Goal: Transaction & Acquisition: Purchase product/service

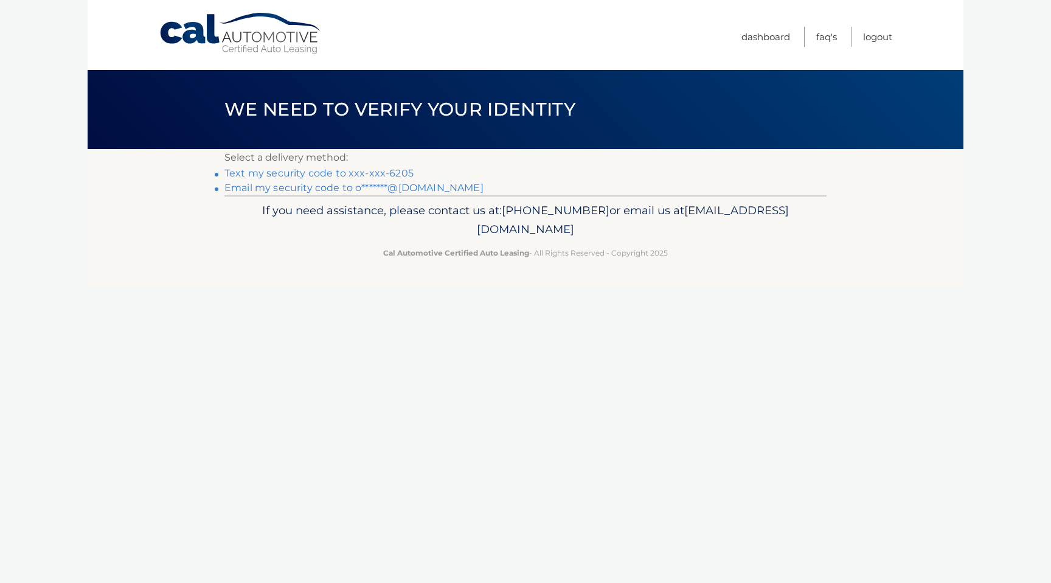
click at [359, 176] on link "Text my security code to xxx-xxx-6205" at bounding box center [318, 173] width 189 height 12
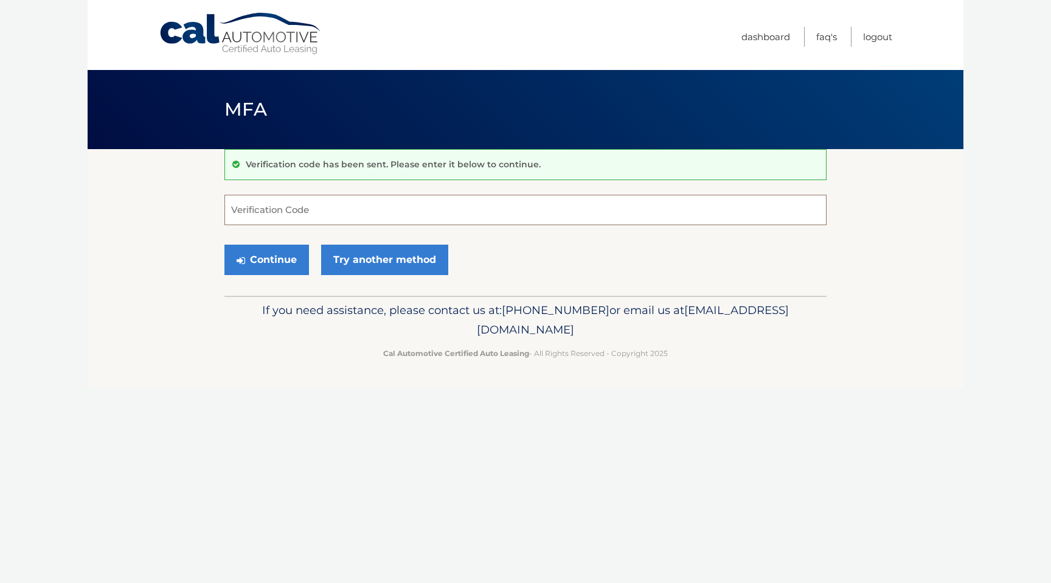
click at [319, 224] on input "Verification Code" at bounding box center [525, 210] width 602 height 30
type input "106411"
click at [224, 244] on button "Continue" at bounding box center [266, 259] width 85 height 30
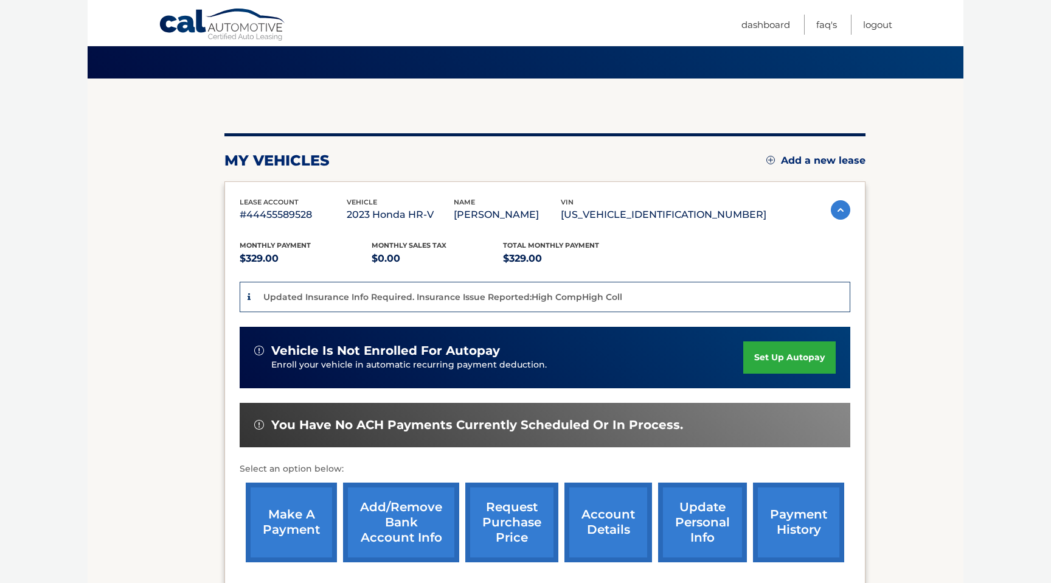
scroll to position [199, 0]
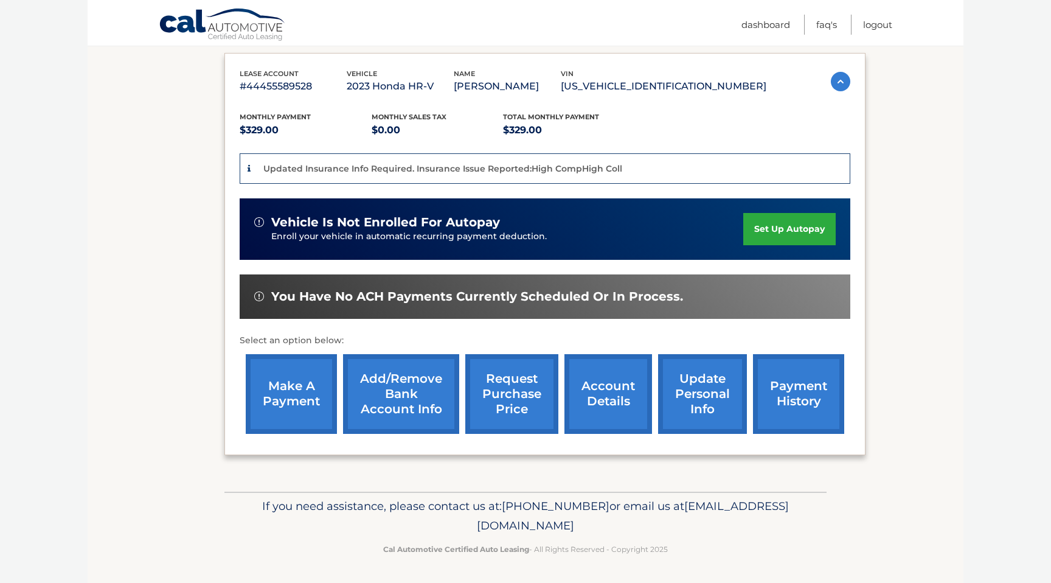
click at [311, 403] on link "make a payment" at bounding box center [291, 394] width 91 height 80
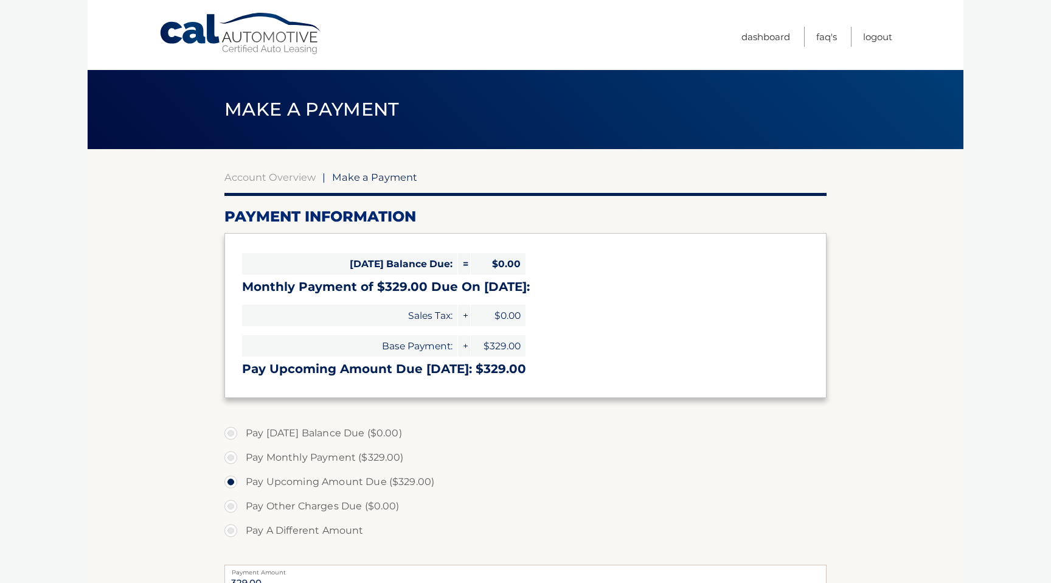
select select "YTlkMjAxOWYtNjdjOC00Y2IxLWFkMjctMDQwZDJkNGViNzgy"
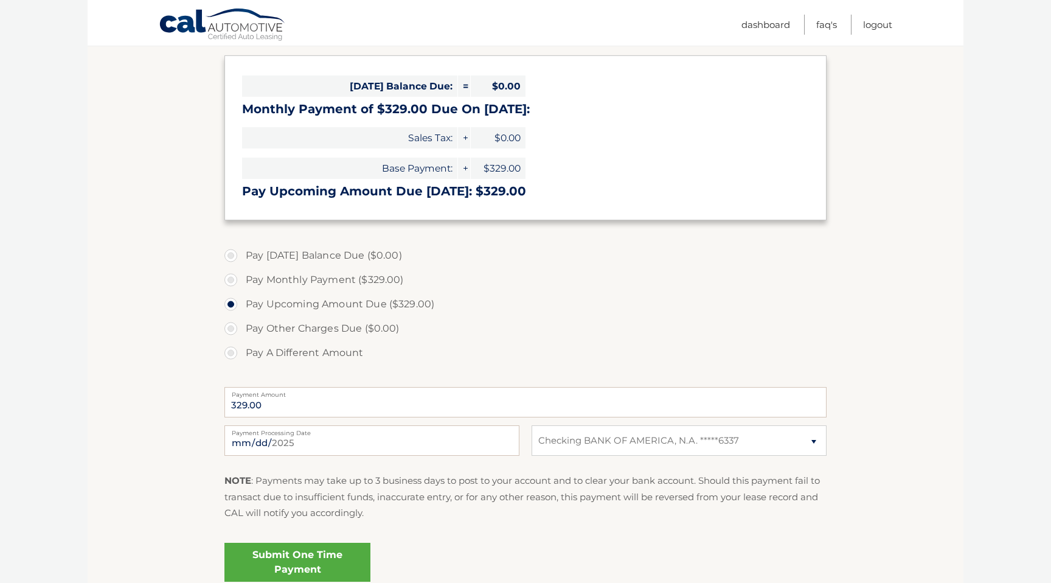
scroll to position [226, 0]
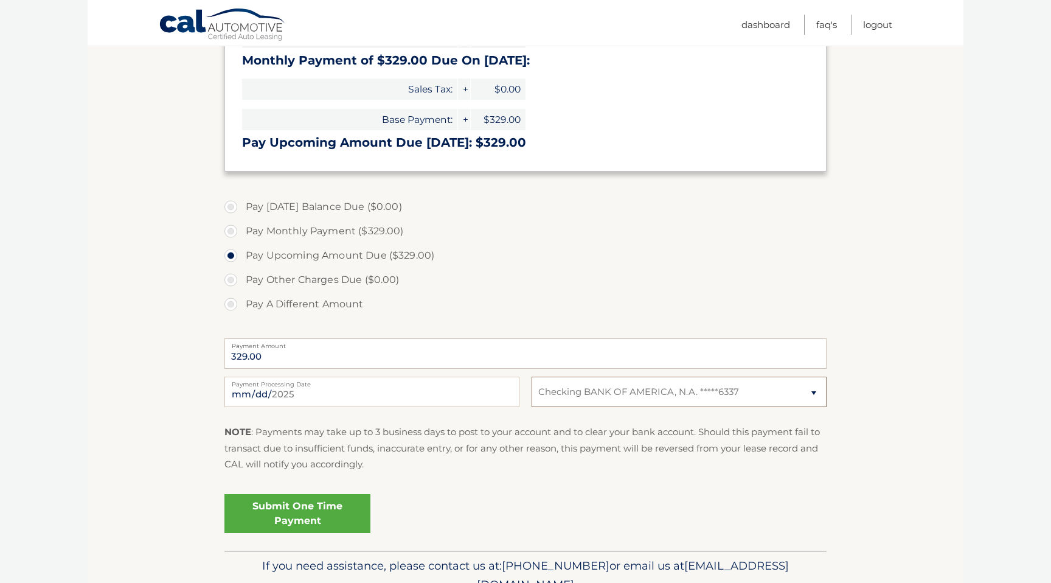
click at [566, 384] on select "Select Bank Account Checking BANK OF AMERICA, N.A. *****6337" at bounding box center [678, 391] width 295 height 30
click at [292, 502] on link "Submit One Time Payment" at bounding box center [297, 513] width 146 height 39
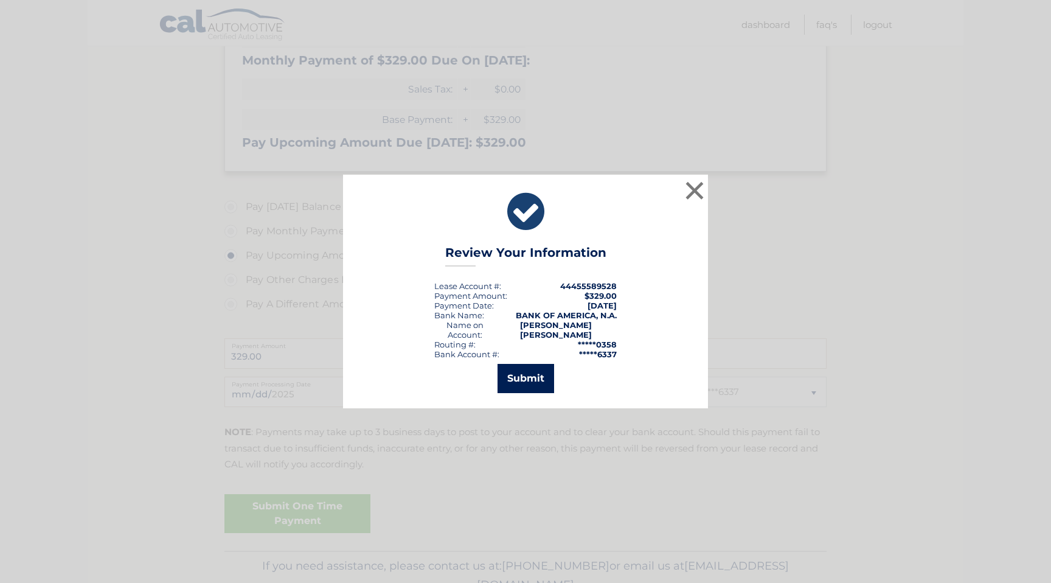
click at [536, 378] on button "Submit" at bounding box center [525, 378] width 57 height 29
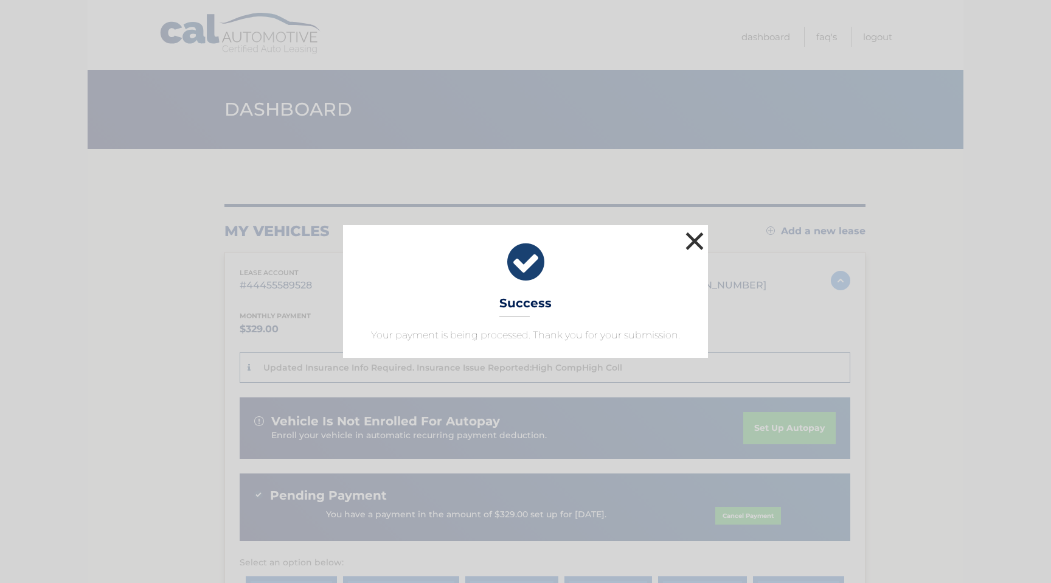
click at [696, 235] on button "×" at bounding box center [694, 241] width 24 height 24
